Goal: Task Accomplishment & Management: Use online tool/utility

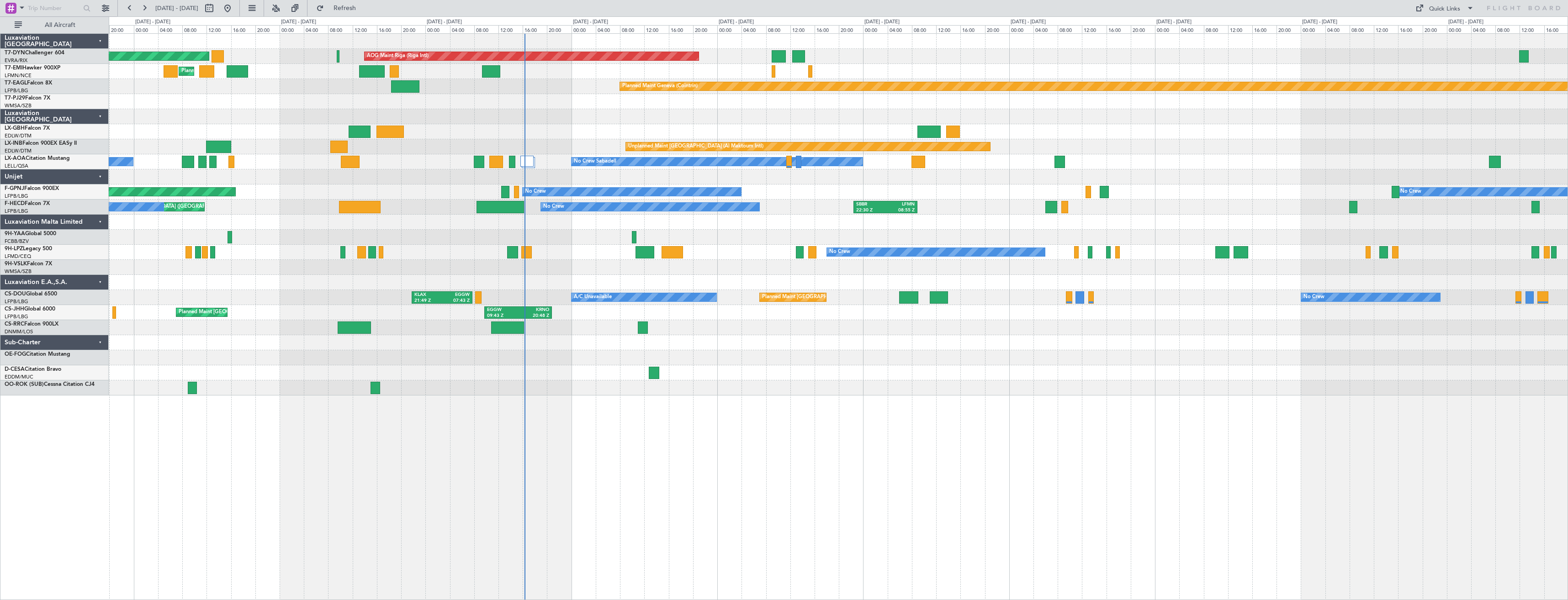
click at [536, 121] on div "Planned Maint [GEOGRAPHIC_DATA]-[GEOGRAPHIC_DATA] AOG Maint Riga (Riga Intl) Pl…" at bounding box center [838, 215] width 1459 height 361
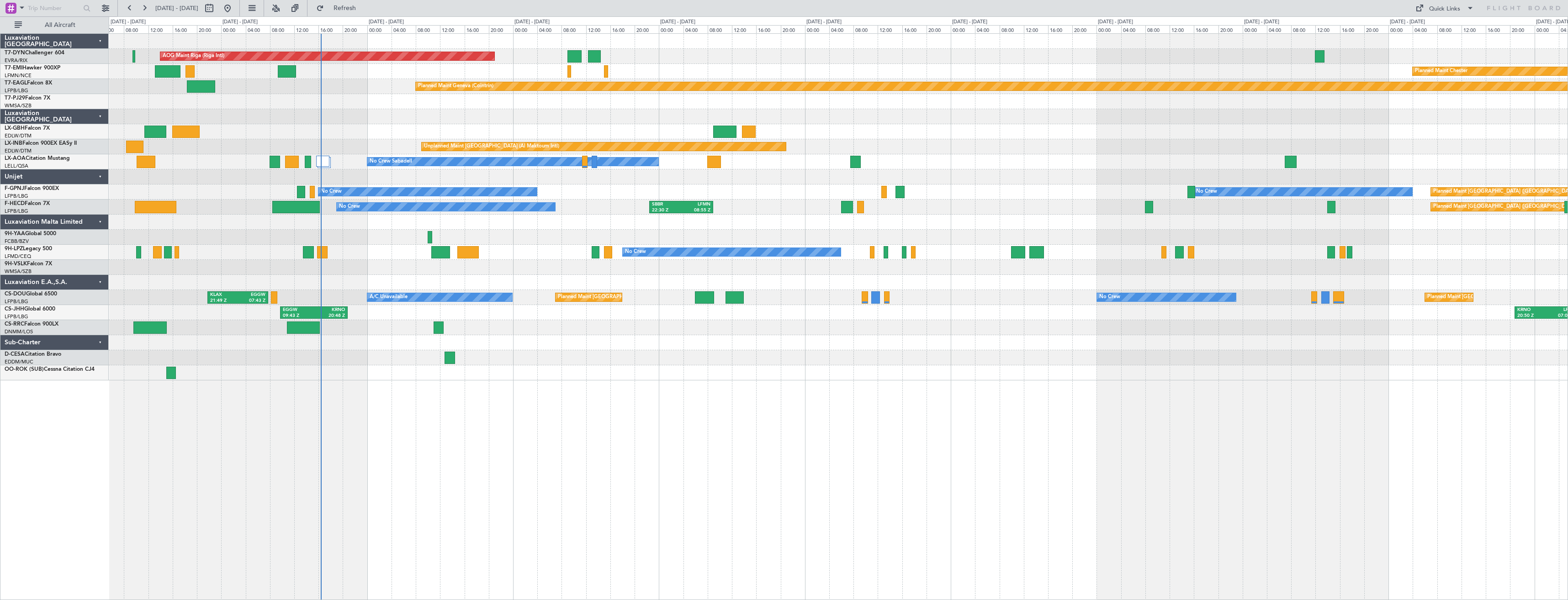
click at [516, 326] on div "Planned Maint [GEOGRAPHIC_DATA] ([GEOGRAPHIC_DATA])" at bounding box center [838, 327] width 1459 height 15
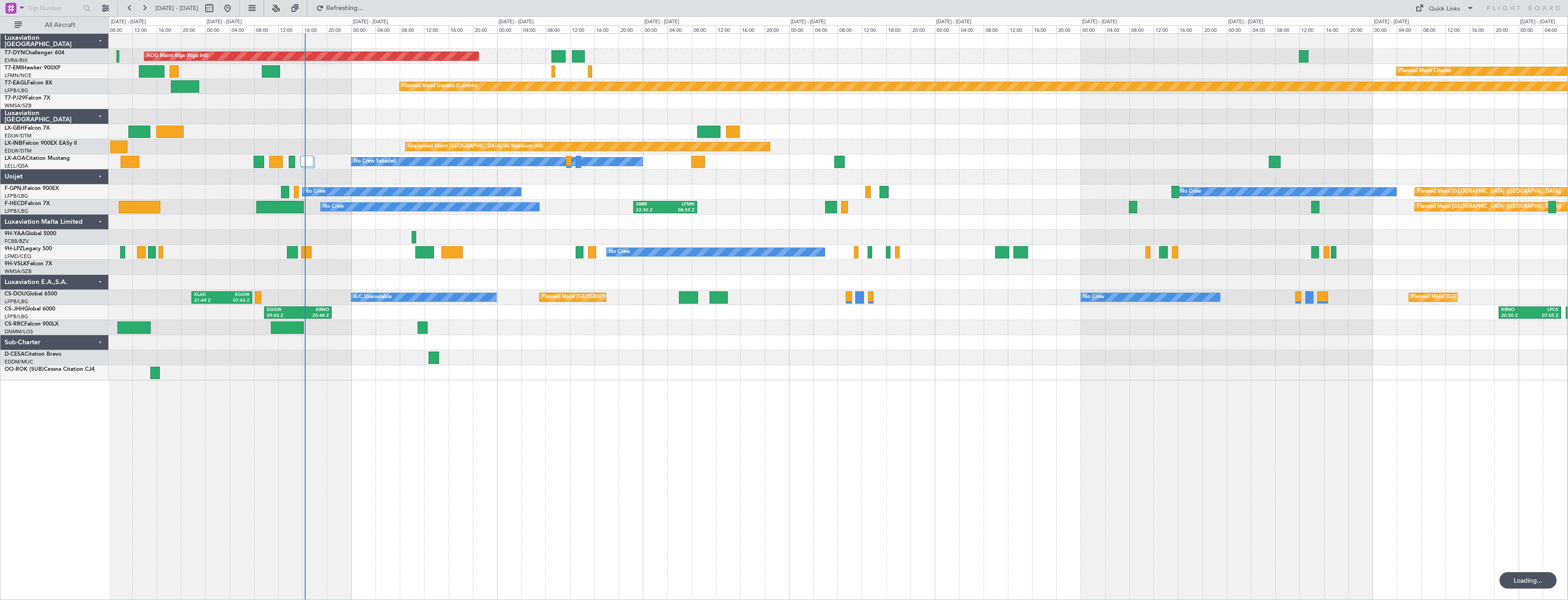
click at [497, 336] on div "AOG Maint Riga (Riga Intl) Planned Maint [GEOGRAPHIC_DATA]-[GEOGRAPHIC_DATA] Pl…" at bounding box center [838, 208] width 1459 height 347
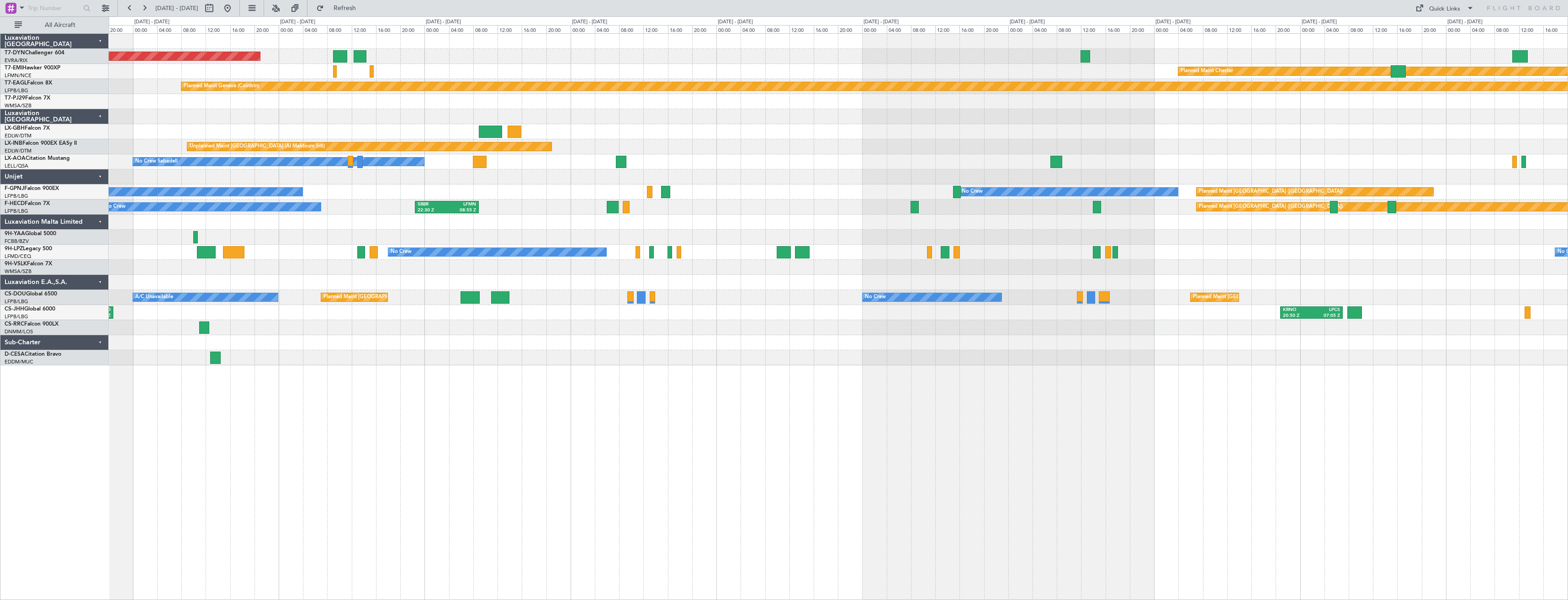
click at [987, 176] on div at bounding box center [838, 176] width 1459 height 15
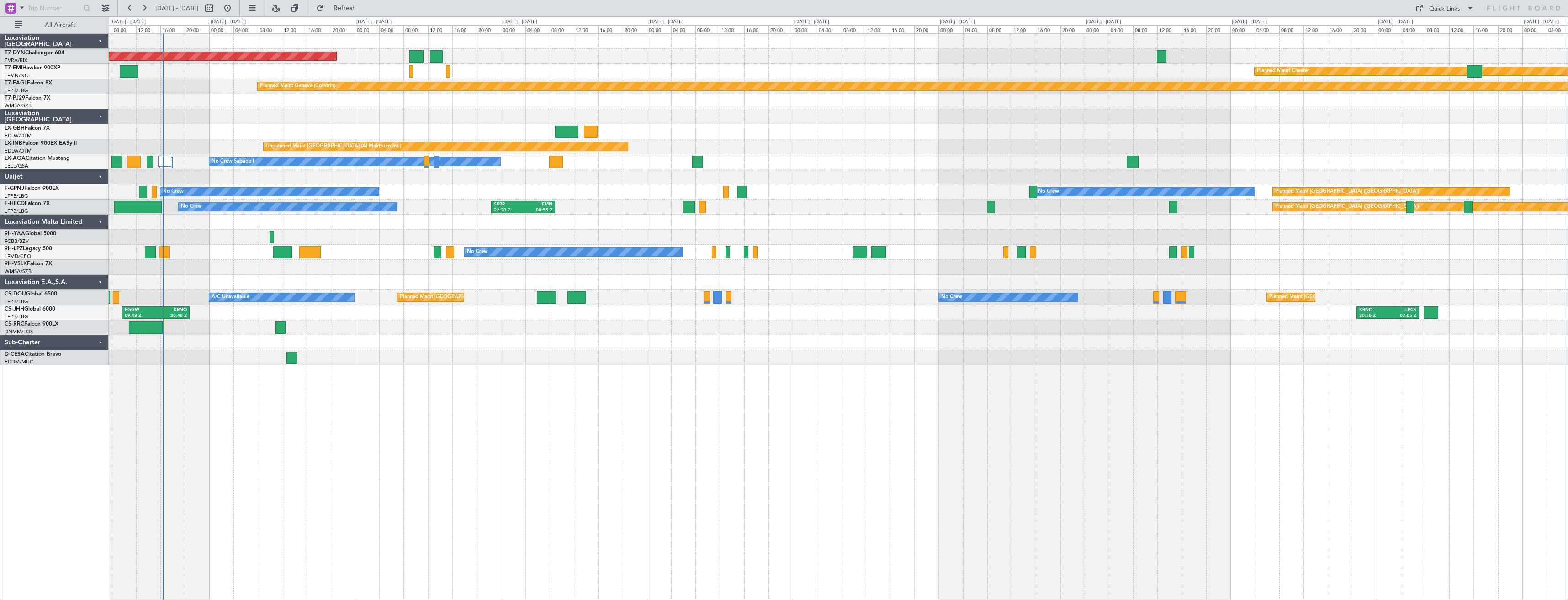
click at [755, 209] on div "AOG Maint Riga (Riga Intl) Planned Maint [GEOGRAPHIC_DATA]-[GEOGRAPHIC_DATA] Pl…" at bounding box center [838, 200] width 1459 height 332
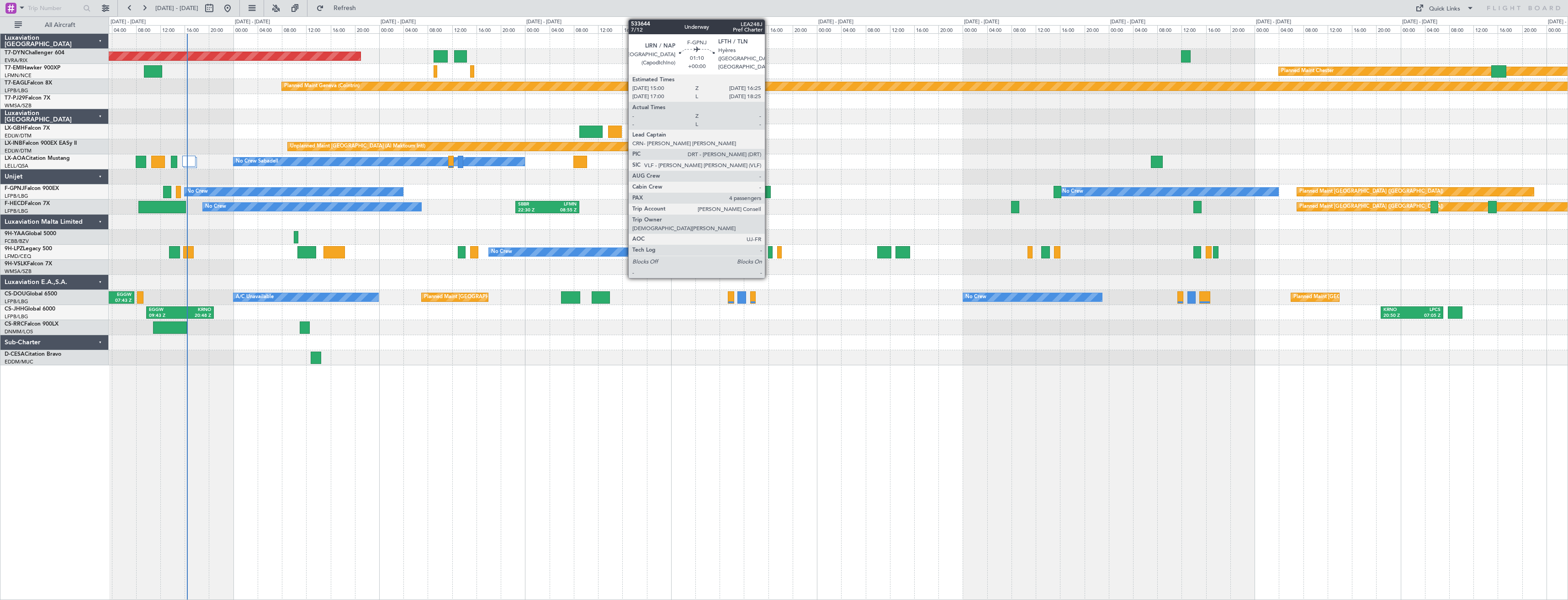
click at [769, 197] on div at bounding box center [766, 192] width 9 height 12
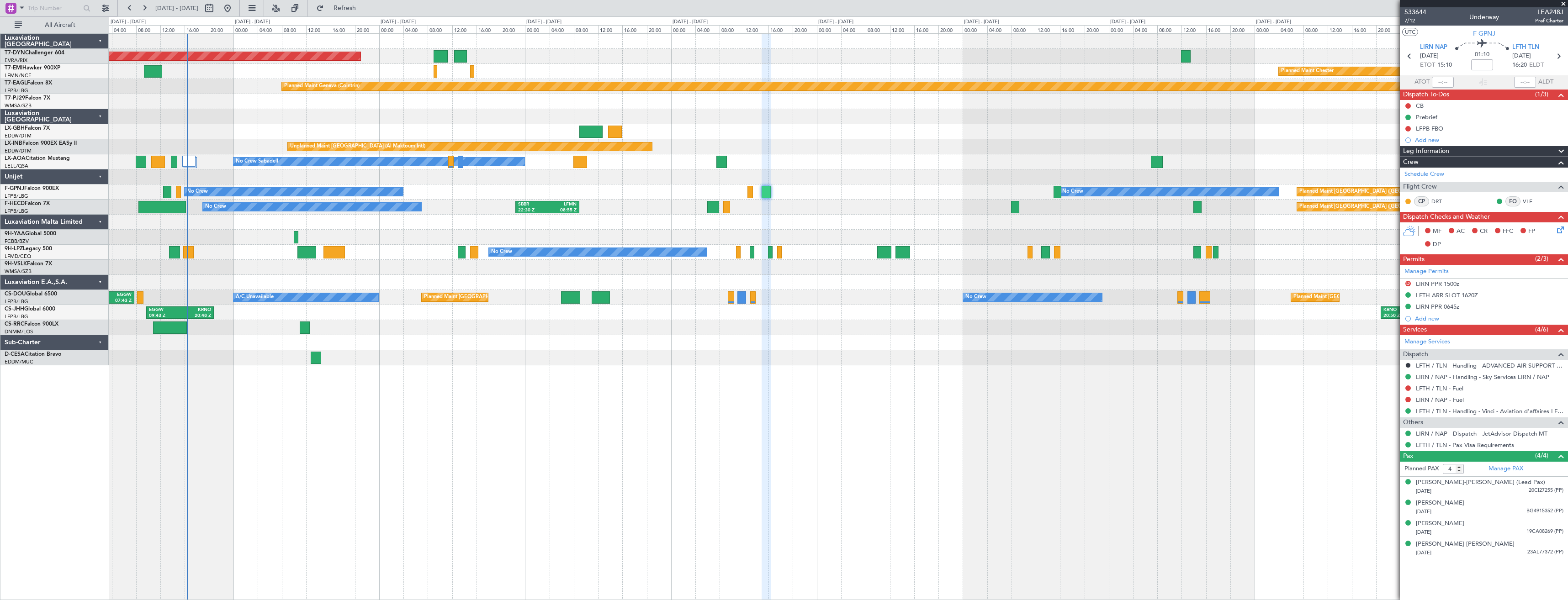
click at [780, 184] on div at bounding box center [838, 176] width 1459 height 15
click at [755, 192] on div "No Crew Planned Maint [GEOGRAPHIC_DATA] ([GEOGRAPHIC_DATA]) No Crew No Crew [GE…" at bounding box center [838, 192] width 1459 height 15
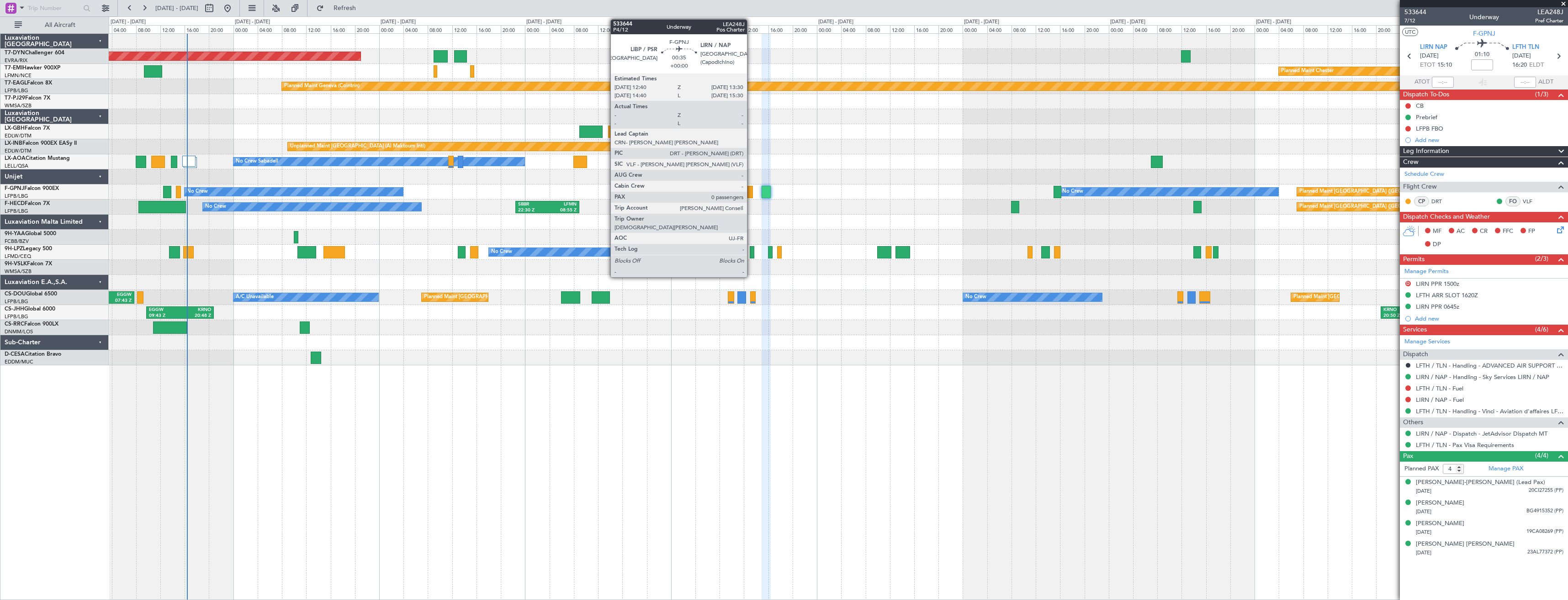
click at [751, 191] on div at bounding box center [750, 192] width 5 height 12
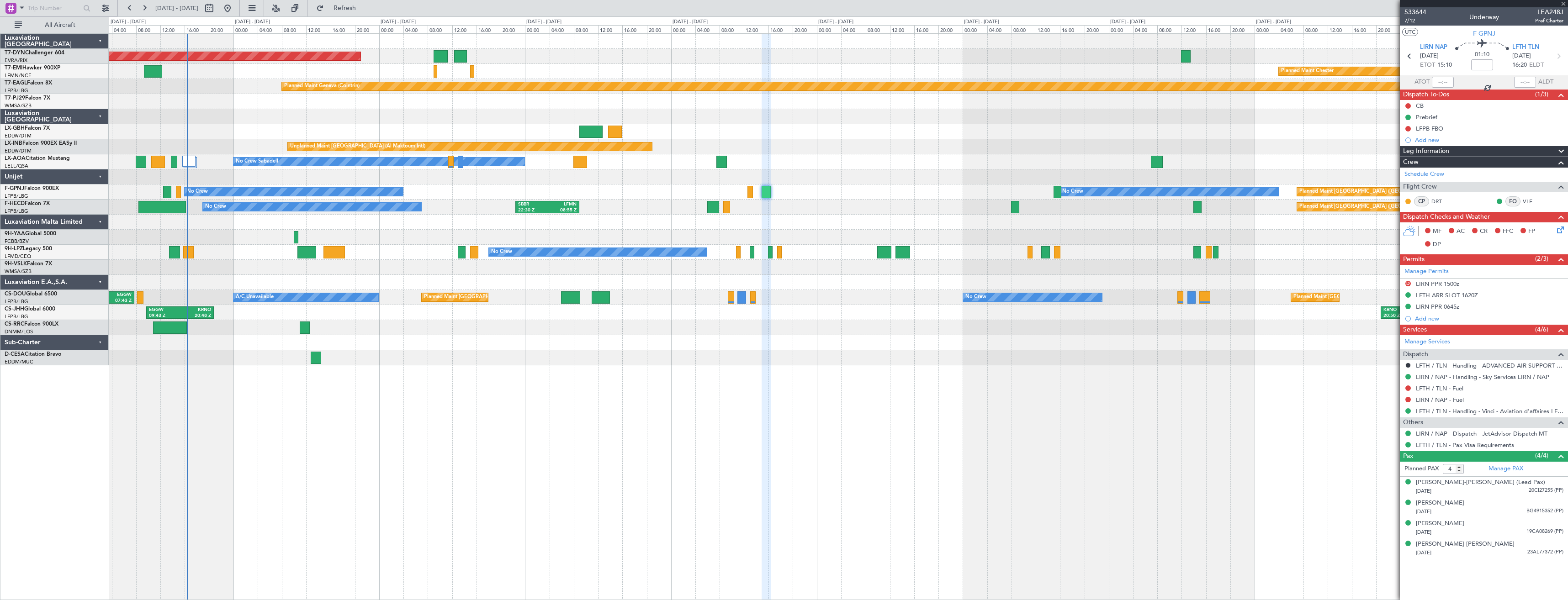
type input "0"
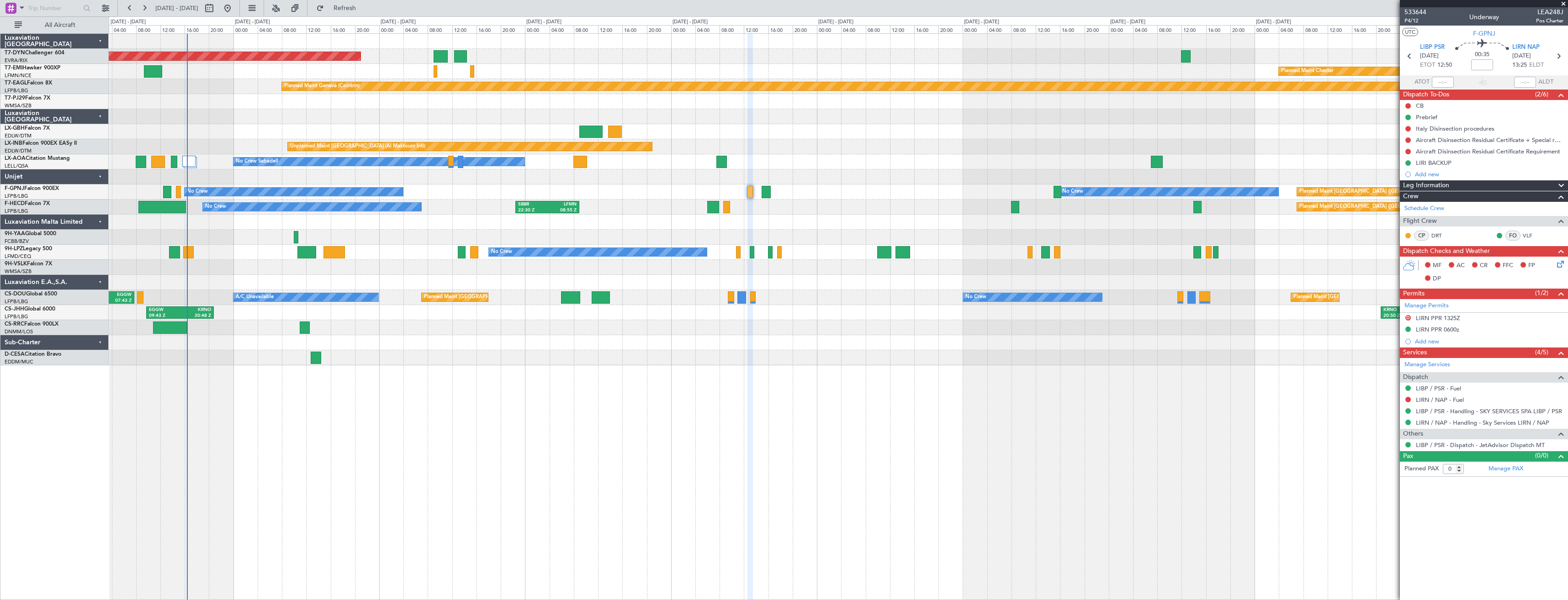
click at [264, 270] on div at bounding box center [838, 267] width 1459 height 15
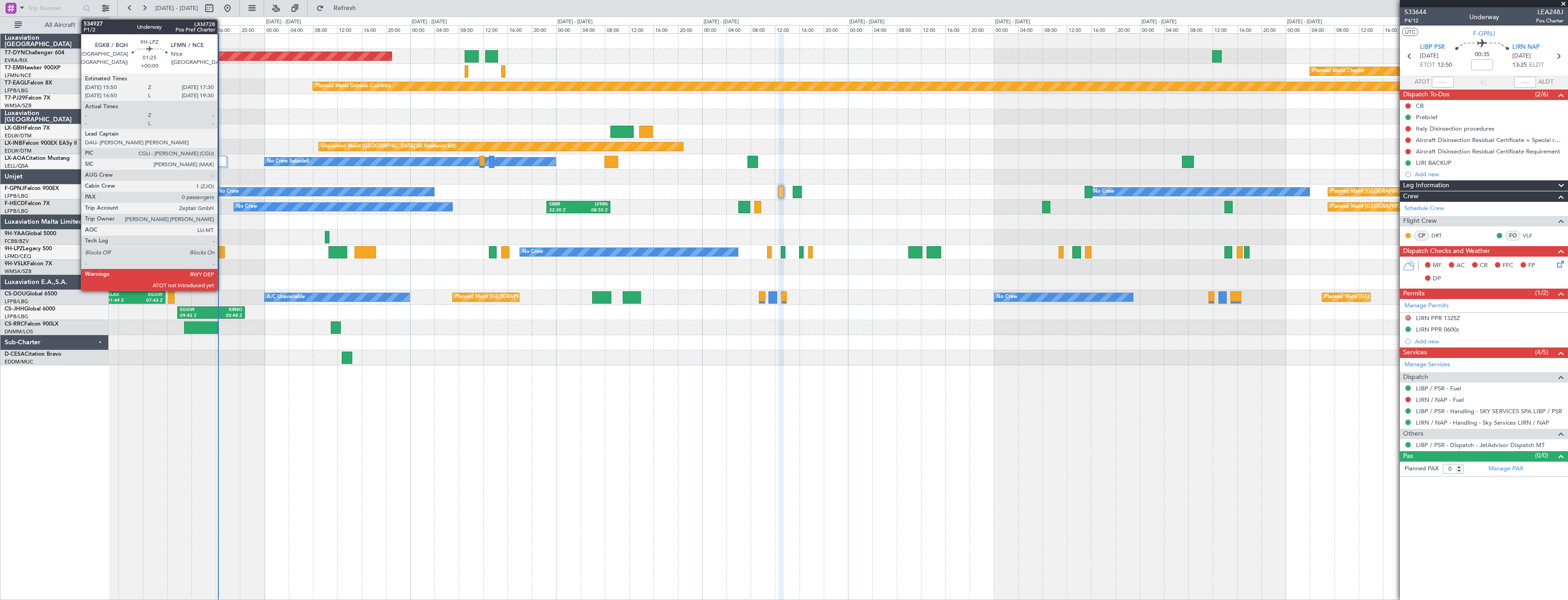
click at [222, 254] on div at bounding box center [219, 253] width 10 height 12
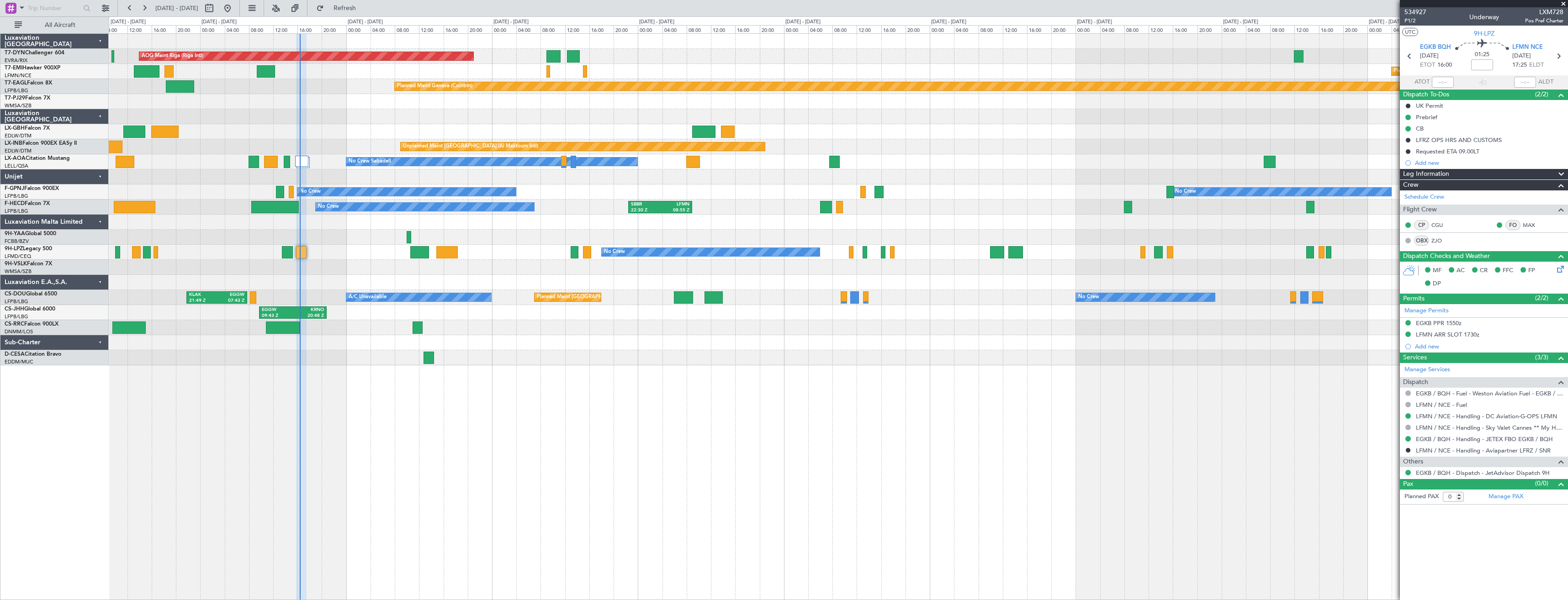
click at [487, 411] on div "AOG Maint Riga (Riga Intl) Planned Maint [GEOGRAPHIC_DATA]-[GEOGRAPHIC_DATA] Pl…" at bounding box center [838, 316] width 1459 height 567
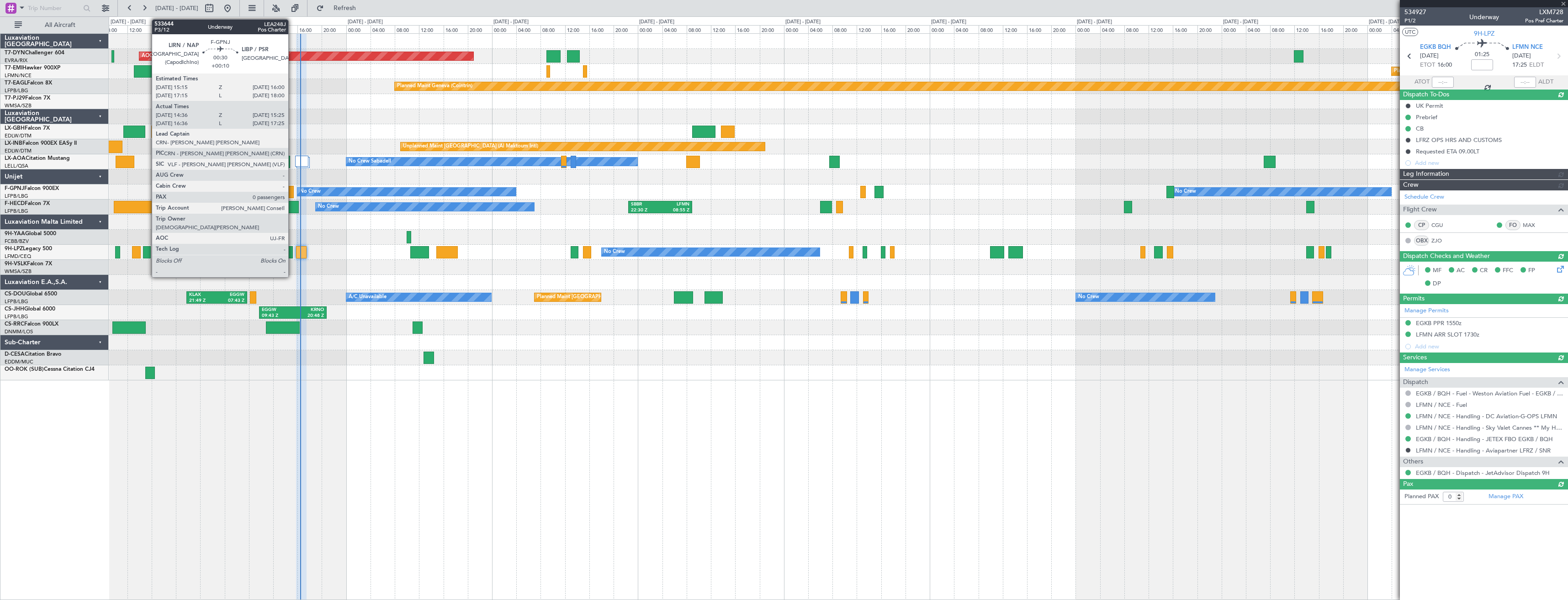
type input "16:21"
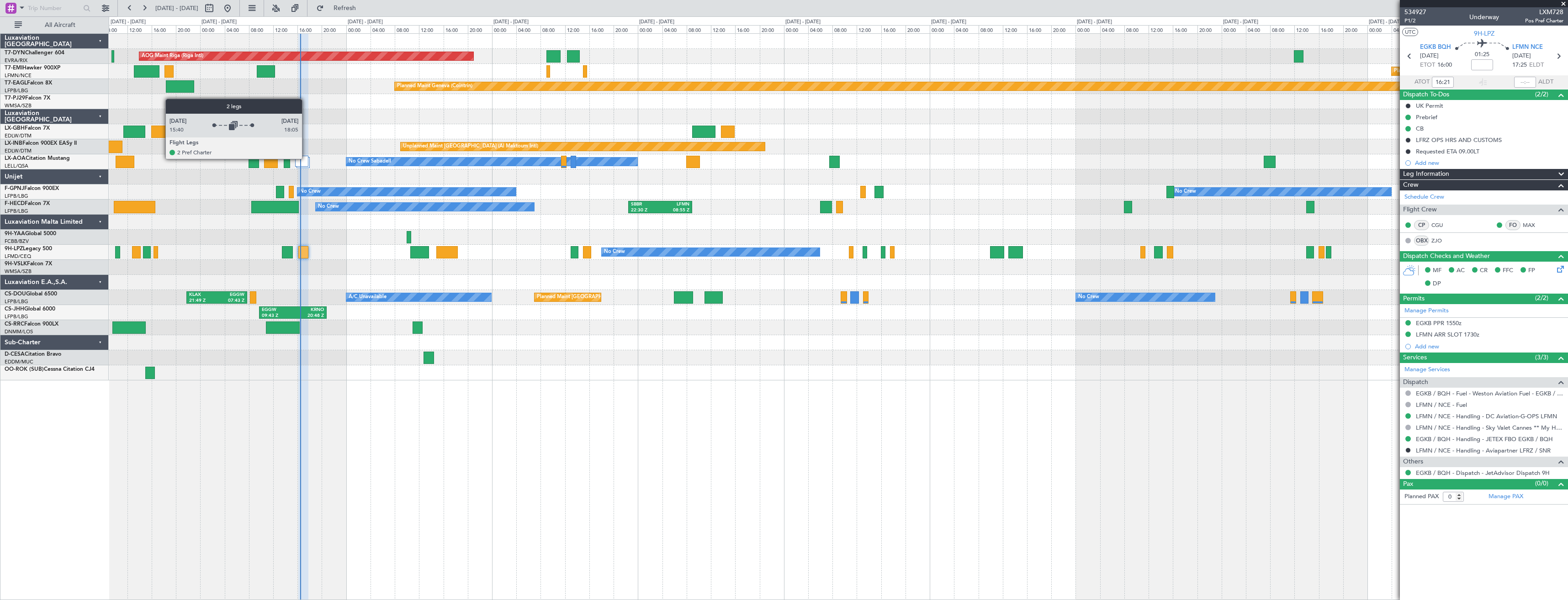
click at [306, 158] on div at bounding box center [302, 161] width 14 height 11
